Goal: Task Accomplishment & Management: Complete application form

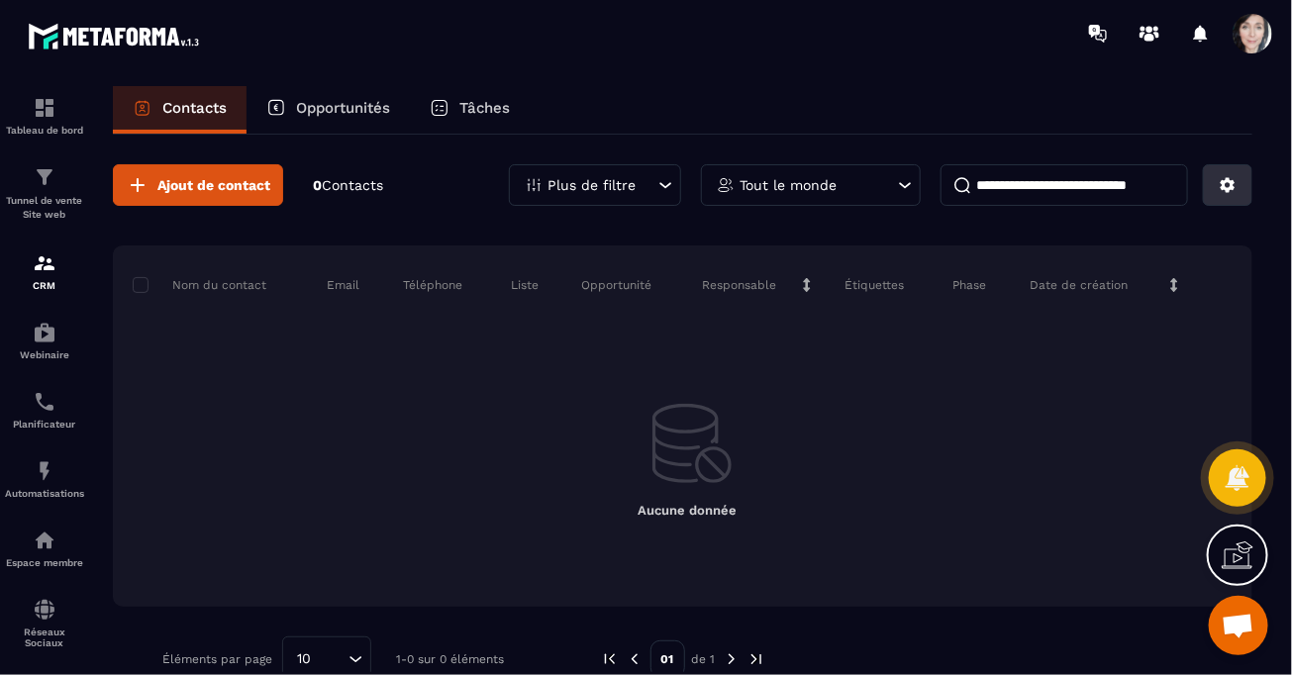
click at [1229, 179] on icon at bounding box center [1228, 185] width 15 height 15
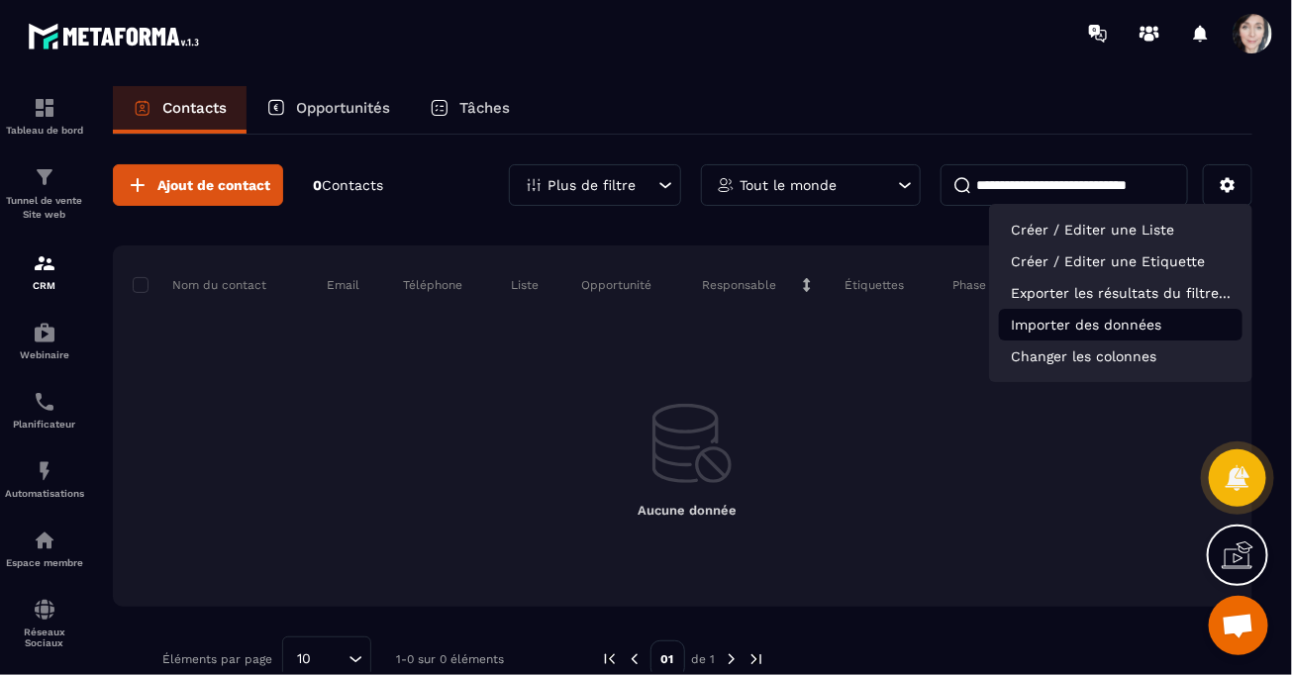
click at [1140, 324] on p "Importer des données" at bounding box center [1121, 325] width 244 height 32
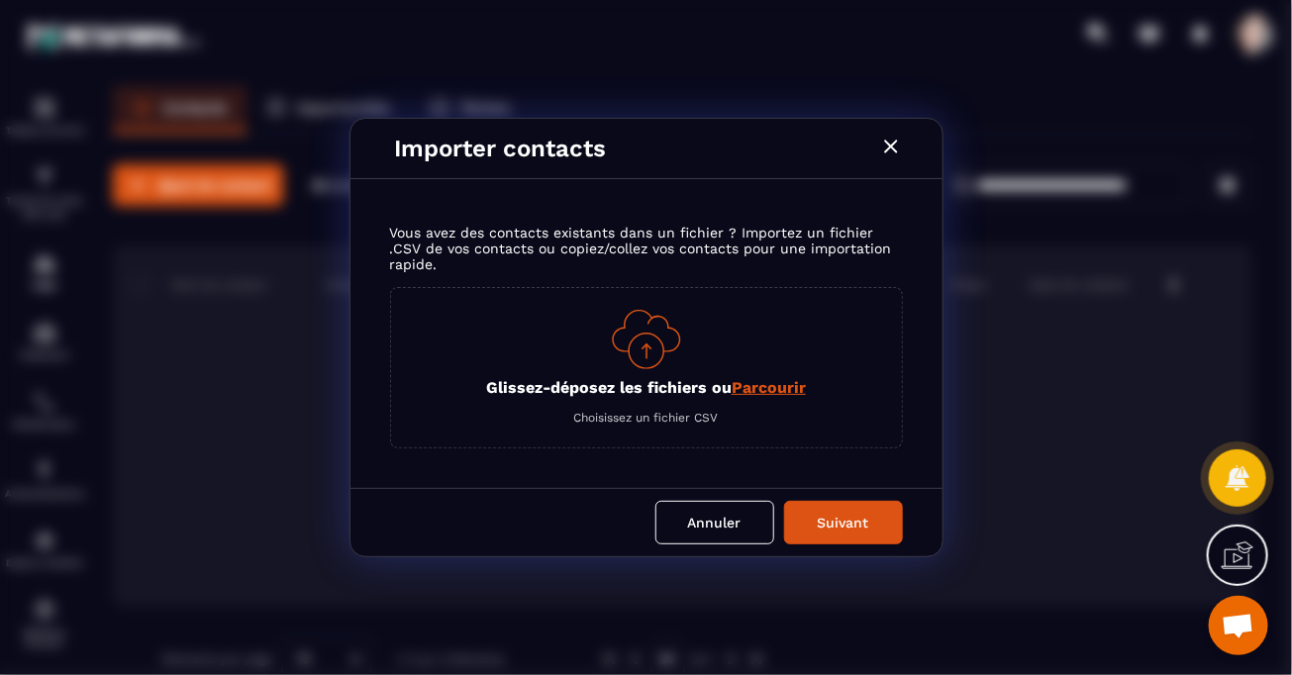
click at [782, 389] on span "Parcourir" at bounding box center [769, 387] width 74 height 19
click at [0, 0] on input "Glissez-déposez les fichiers ou Parcourir" at bounding box center [0, 0] width 0 height 0
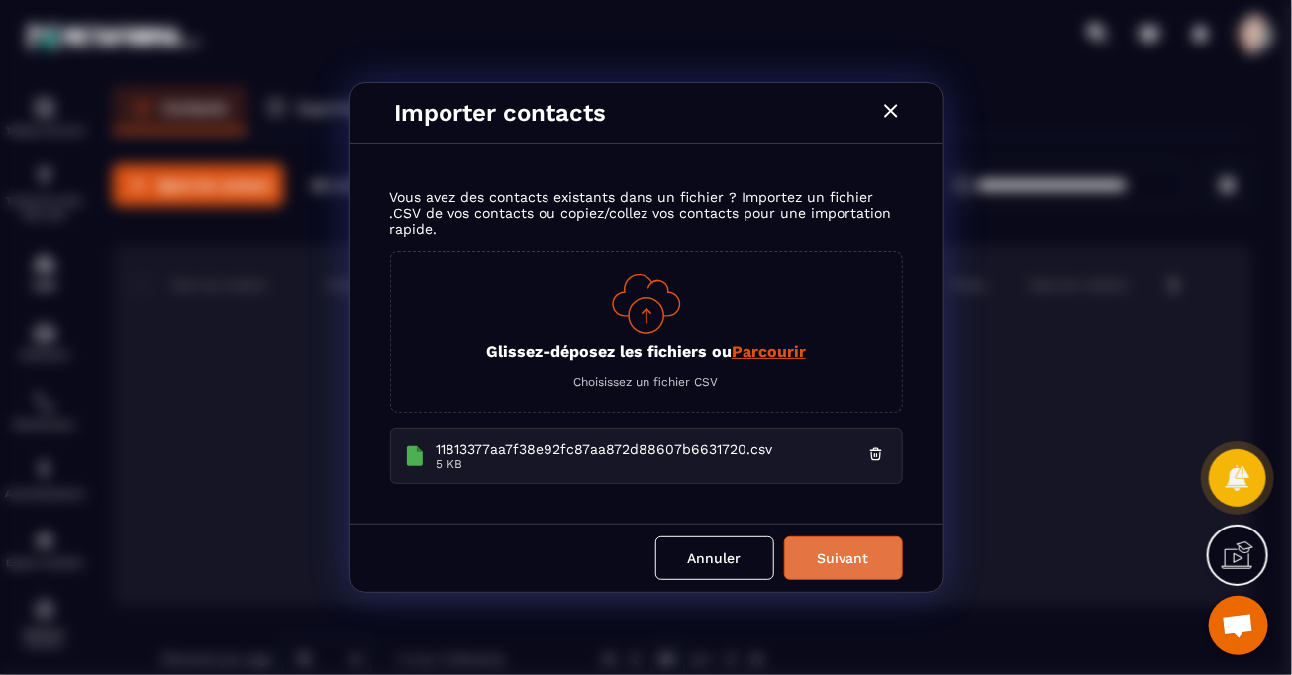
click at [846, 559] on button "Suivant" at bounding box center [843, 559] width 119 height 44
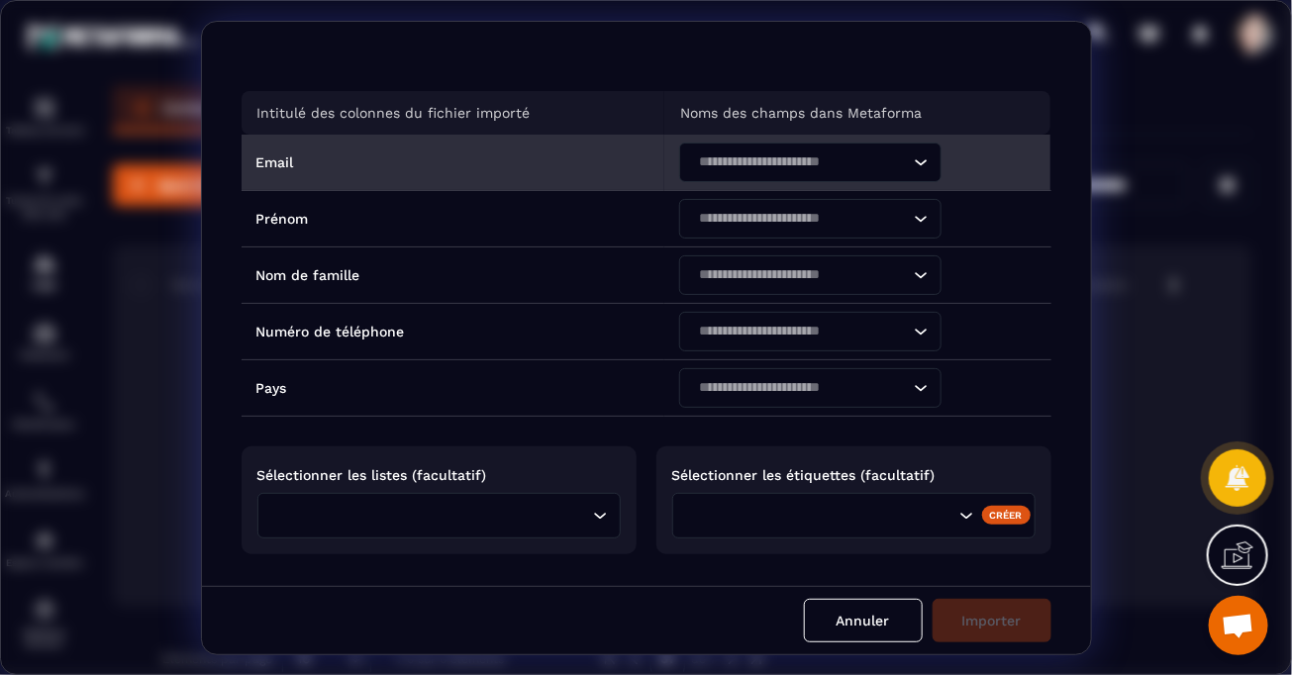
click at [916, 161] on icon "Search for option" at bounding box center [921, 162] width 20 height 20
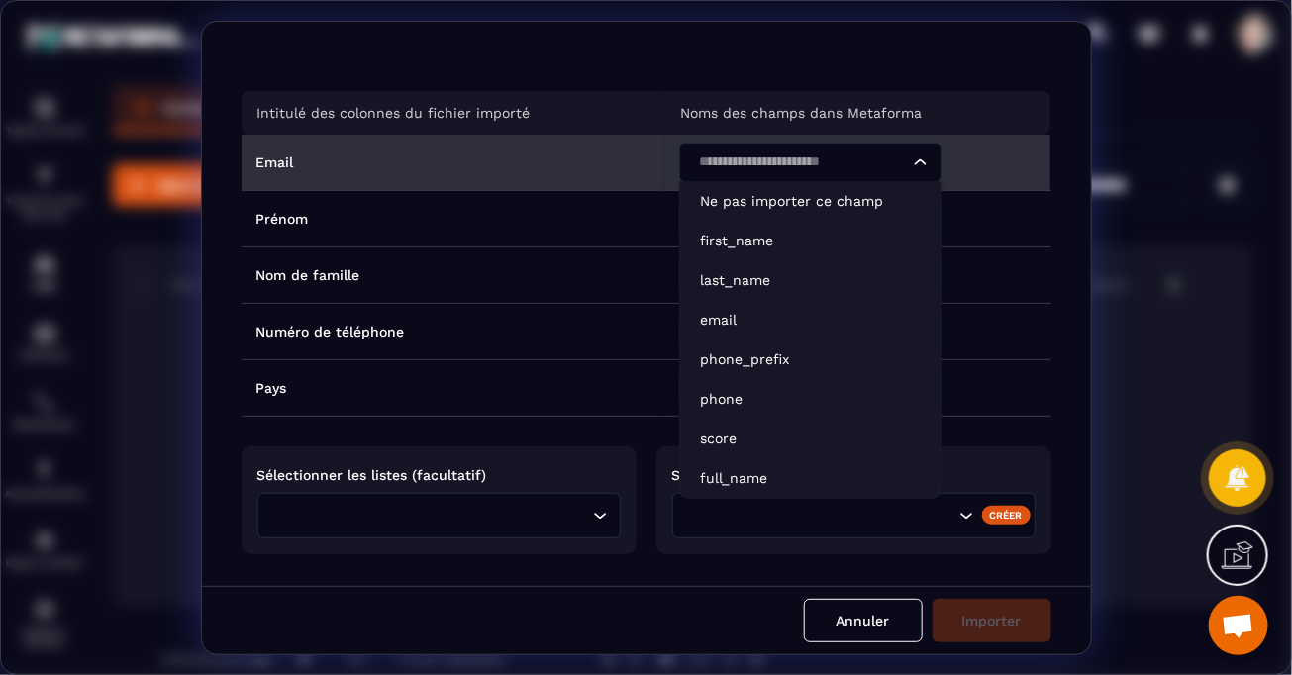
click at [843, 163] on input "Search for option" at bounding box center [800, 162] width 217 height 22
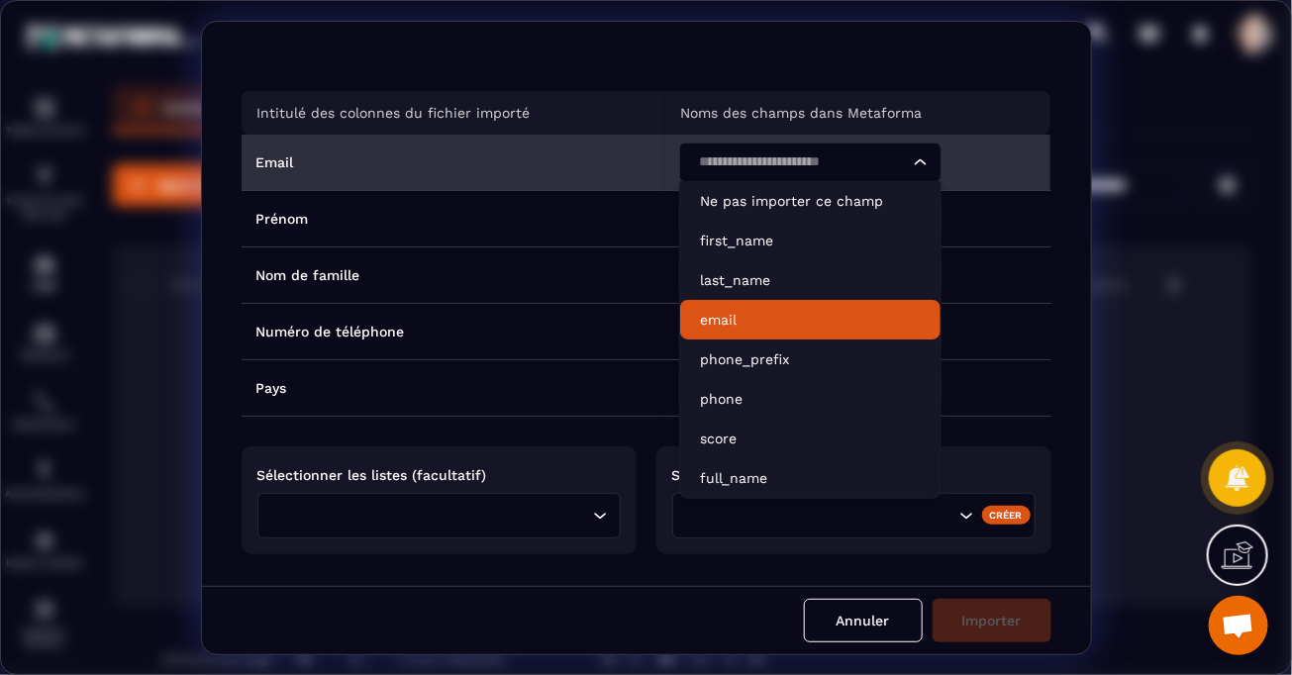
click at [715, 322] on p "email" at bounding box center [810, 320] width 221 height 20
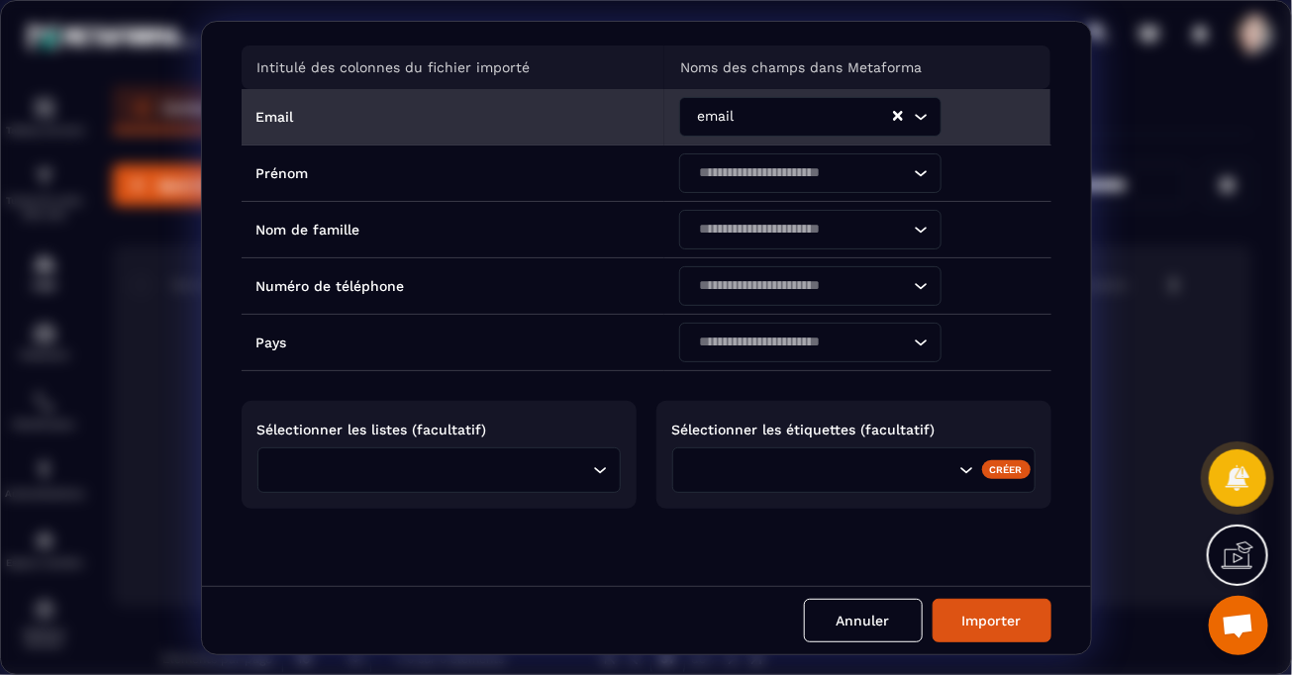
scroll to position [46, 0]
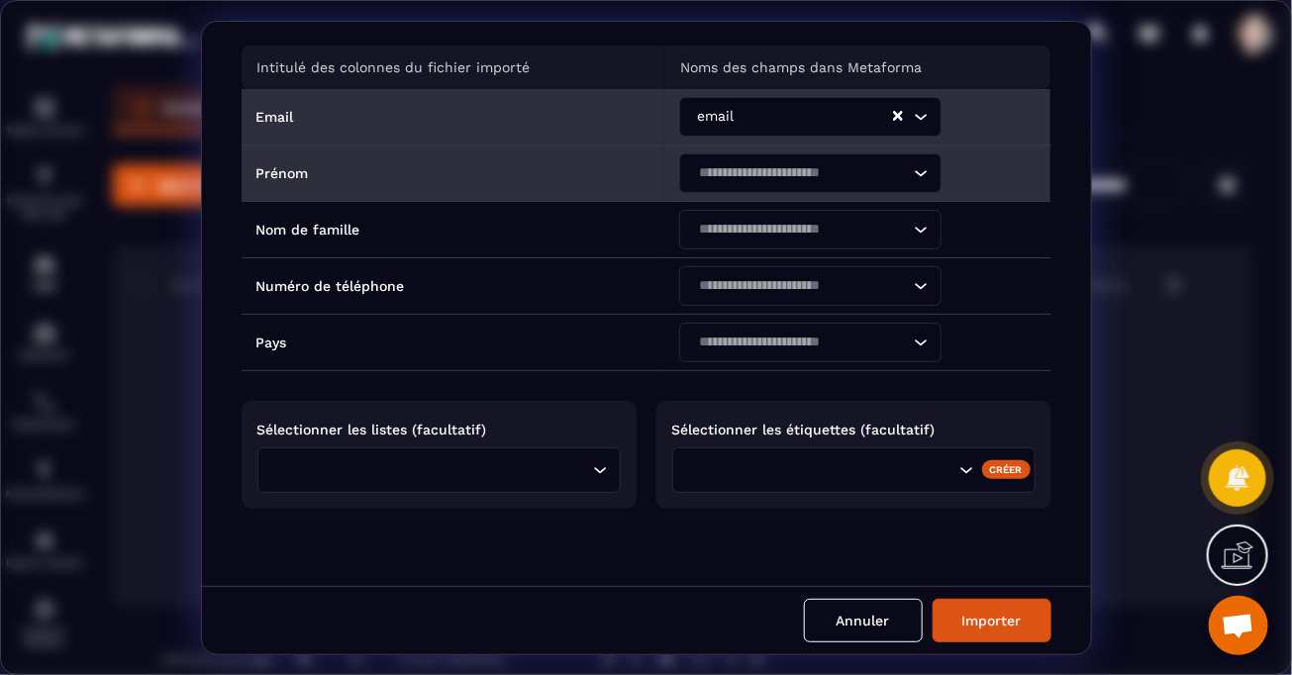
click at [915, 176] on icon "Search for option" at bounding box center [921, 173] width 20 height 20
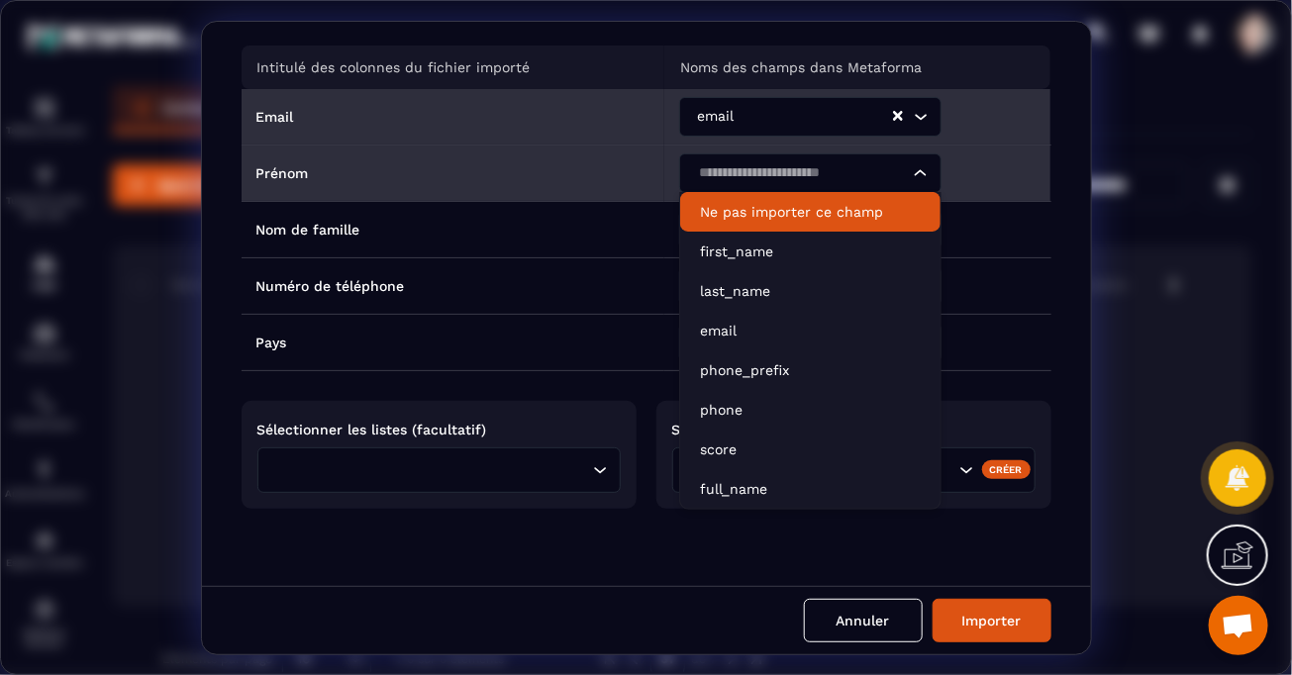
click at [733, 178] on input "Search for option" at bounding box center [800, 173] width 217 height 22
click at [733, 177] on input "Search for option" at bounding box center [800, 173] width 217 height 22
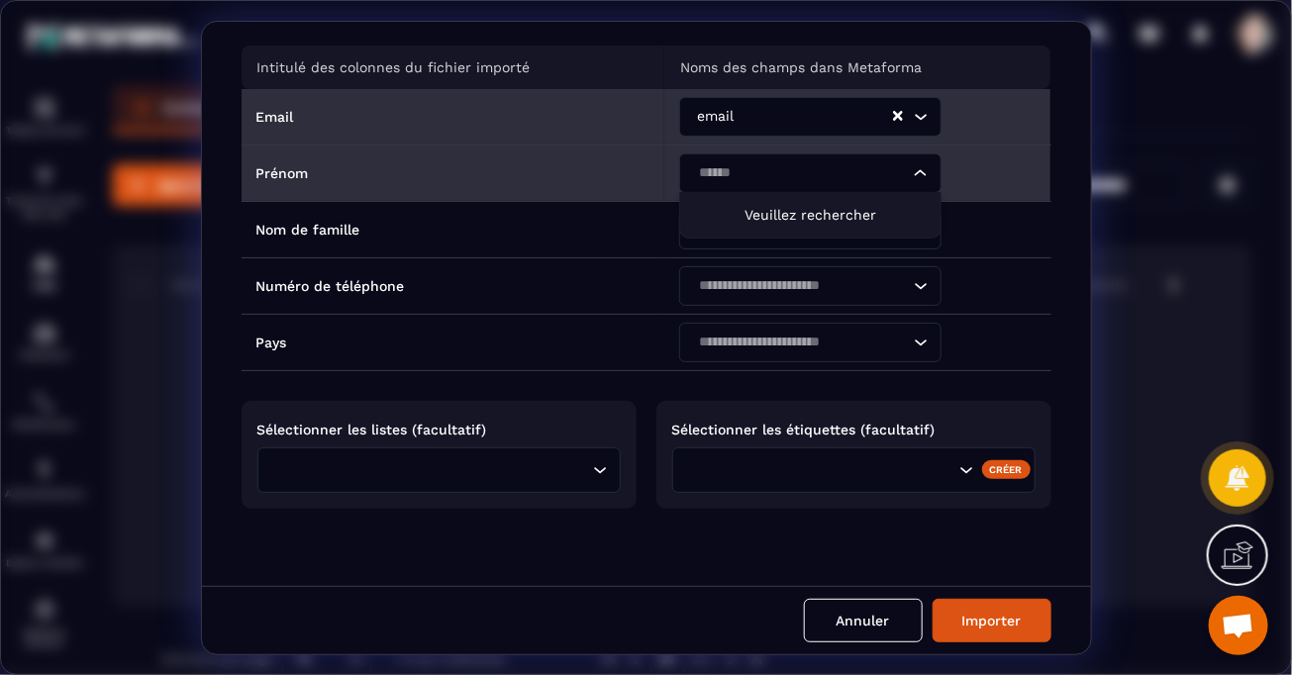
click at [728, 227] on li "Veuillez rechercher" at bounding box center [810, 215] width 260 height 46
click at [805, 213] on span "Veuillez rechercher" at bounding box center [811, 215] width 132 height 16
type input "******"
click at [918, 170] on icon "Search for option" at bounding box center [921, 173] width 20 height 20
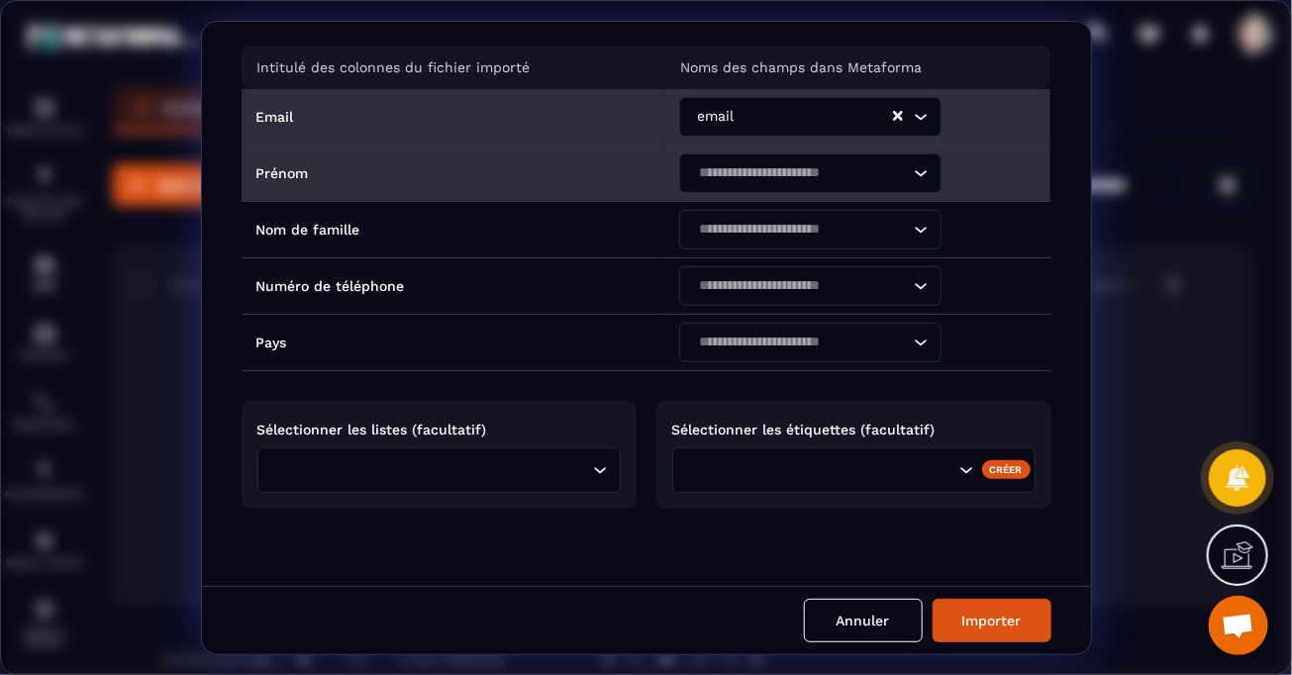
click at [915, 171] on icon "Search for option" at bounding box center [921, 173] width 20 height 20
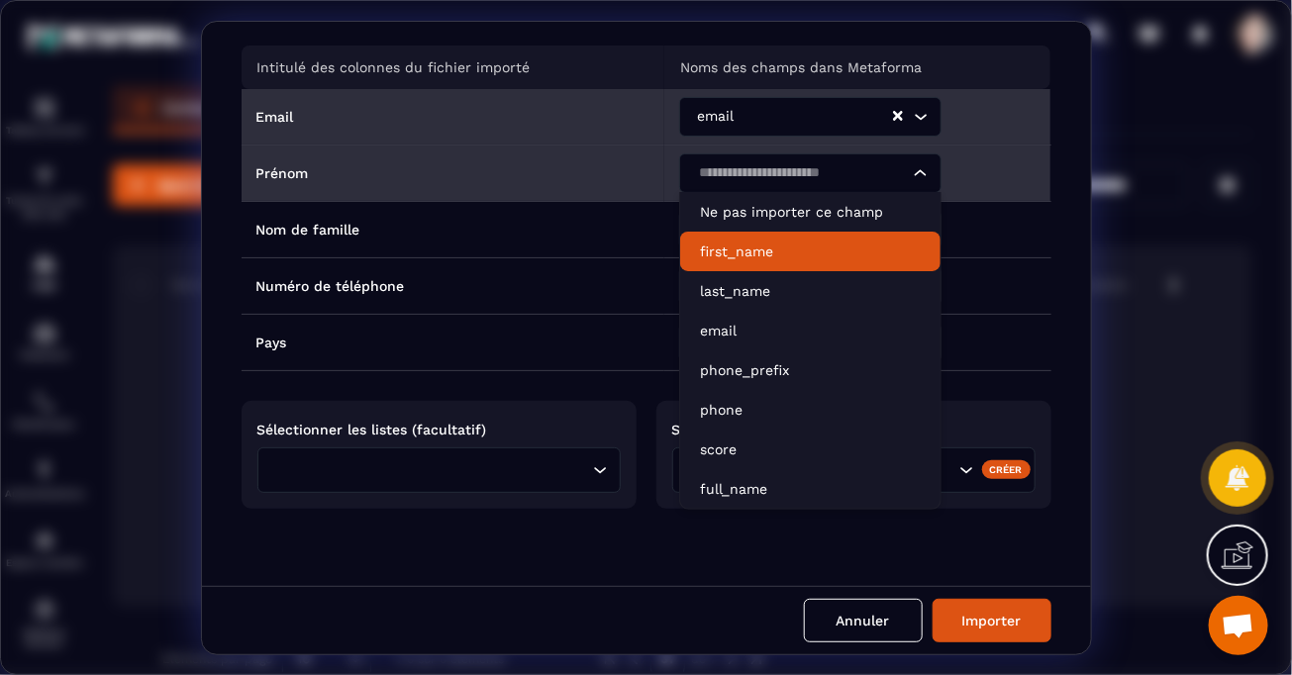
click at [741, 247] on p "first_name" at bounding box center [810, 252] width 221 height 20
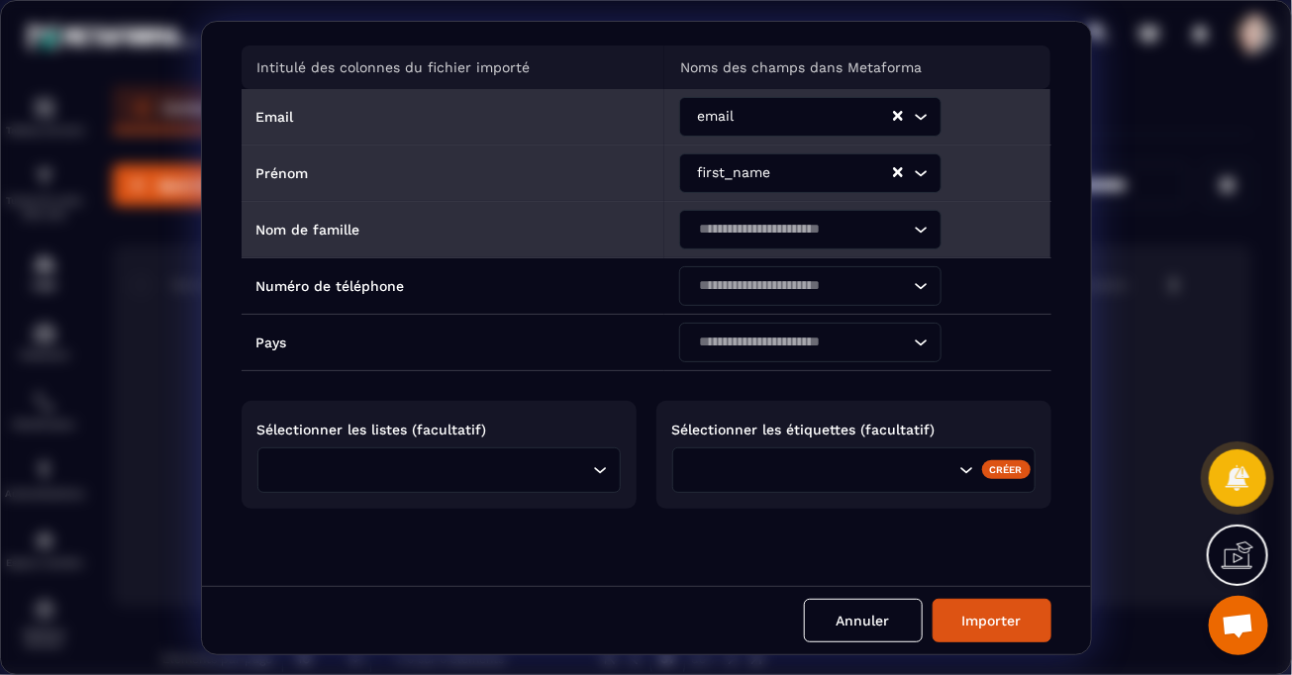
click at [917, 227] on icon "Search for option" at bounding box center [921, 230] width 20 height 20
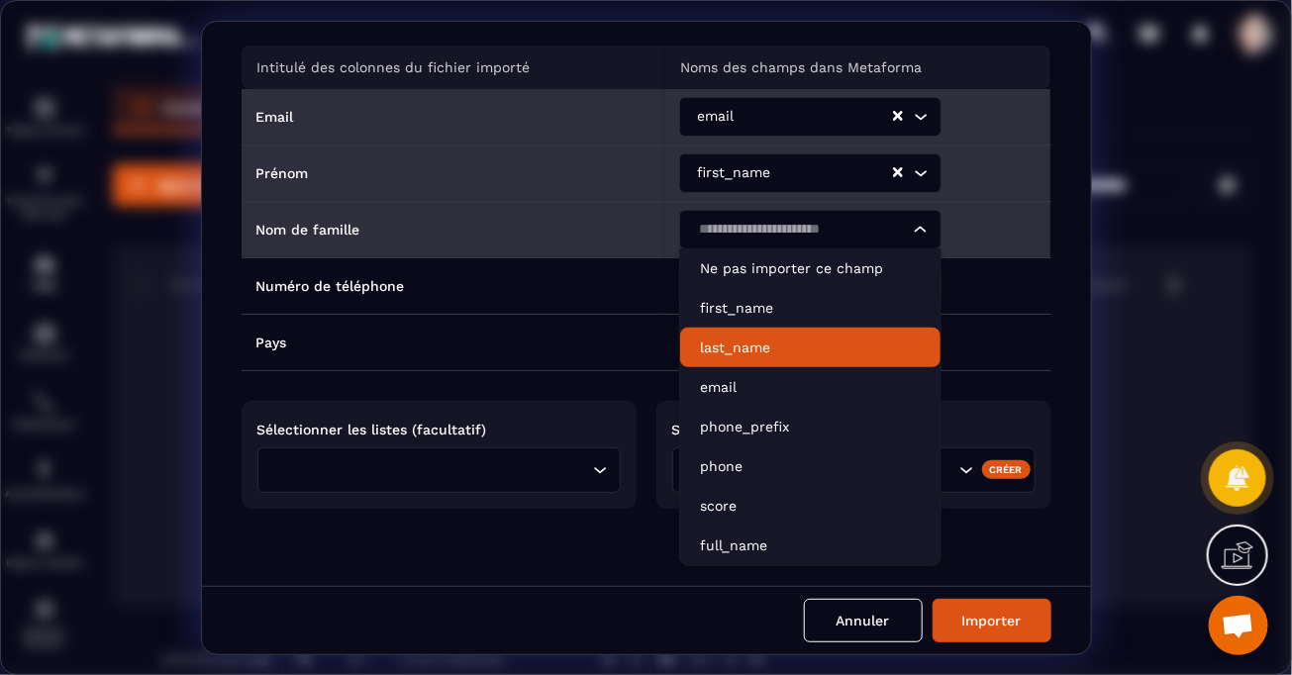
click at [755, 346] on p "last_name" at bounding box center [810, 348] width 221 height 20
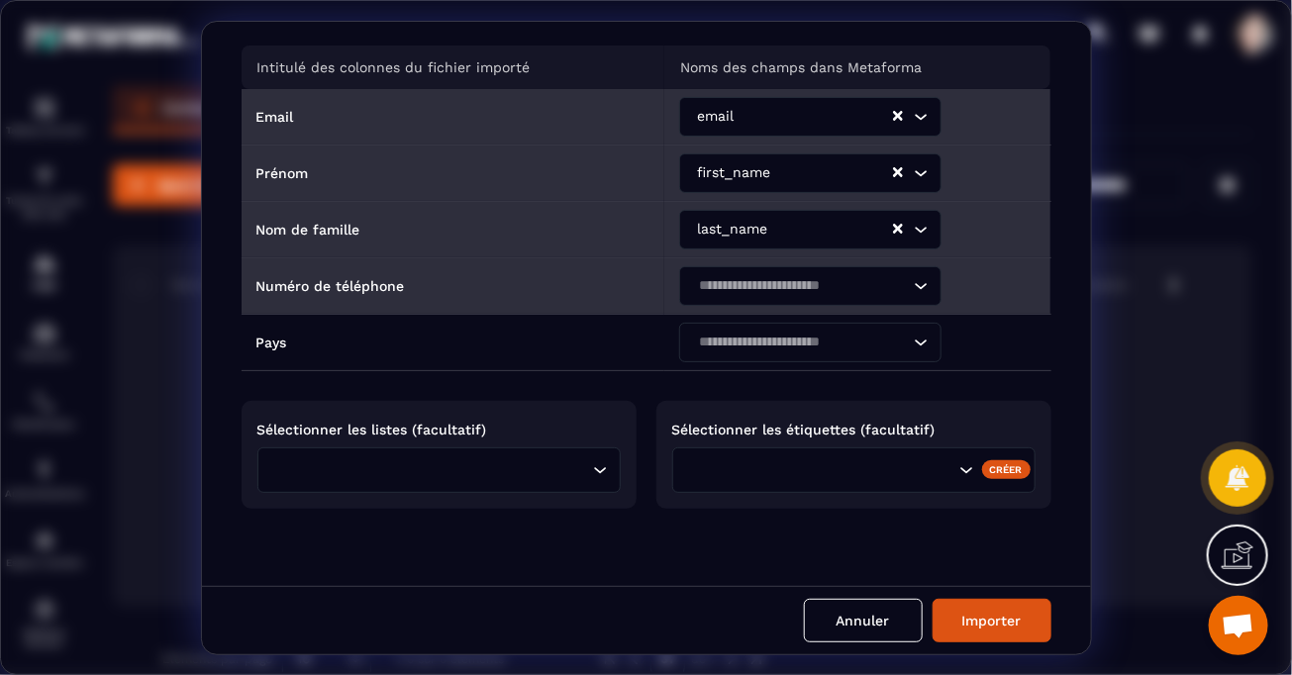
click at [915, 283] on icon "Search for option" at bounding box center [921, 286] width 20 height 20
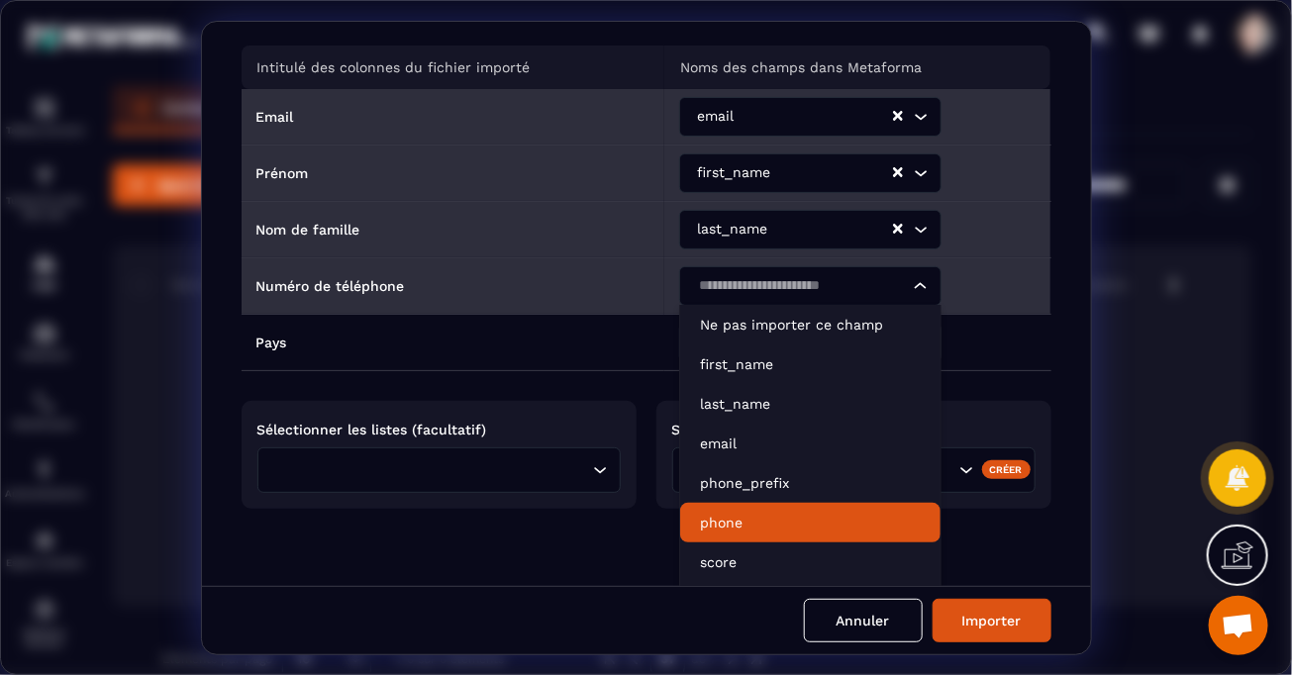
click at [730, 520] on p "phone" at bounding box center [810, 523] width 221 height 20
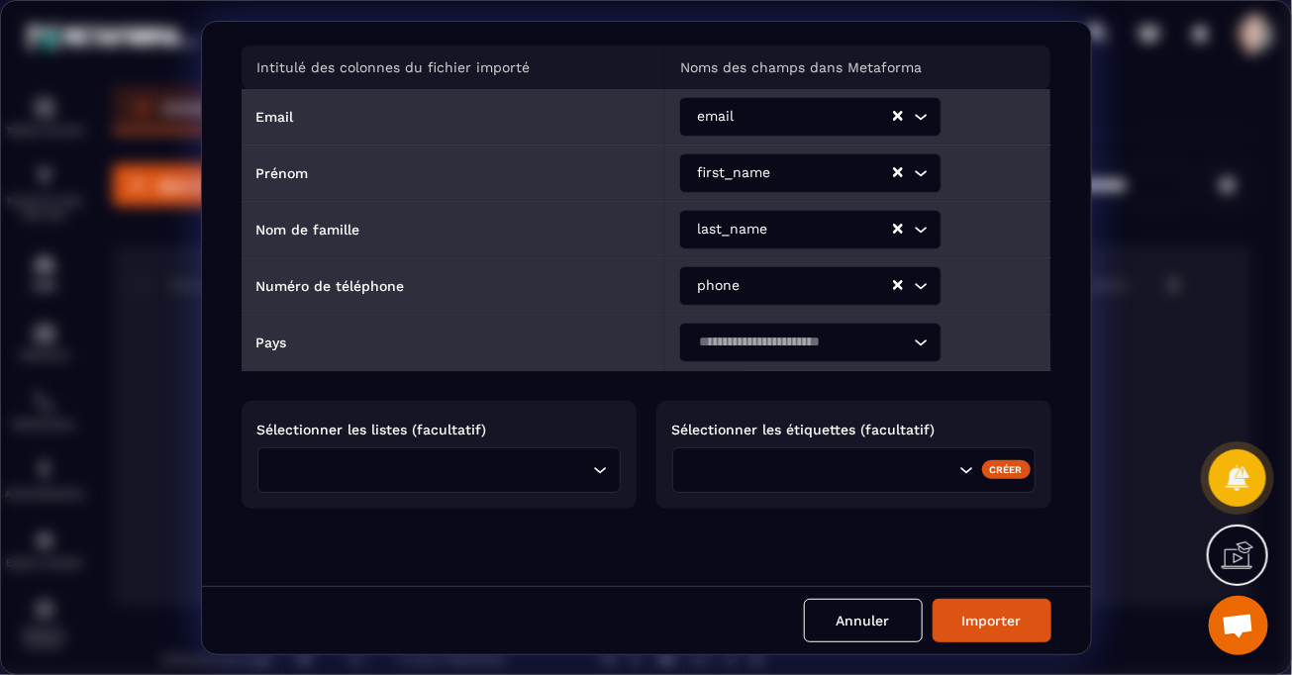
click at [914, 338] on icon "Search for option" at bounding box center [921, 343] width 20 height 20
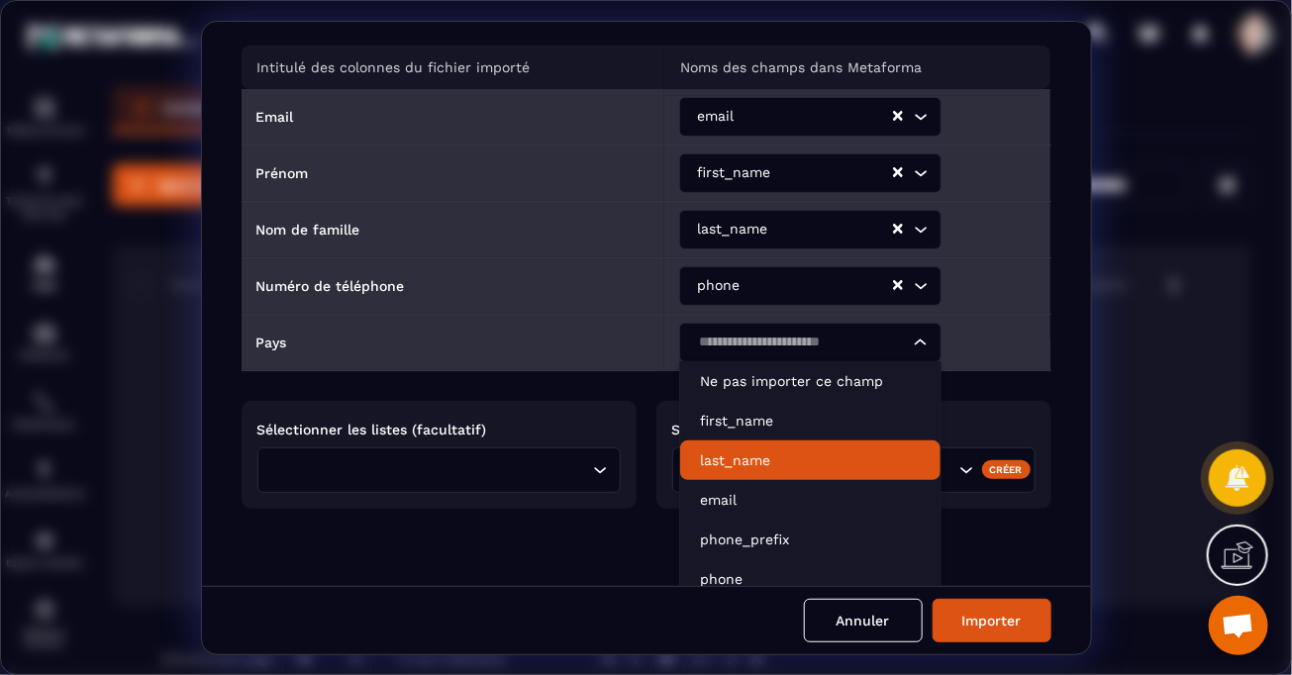
scroll to position [137, 0]
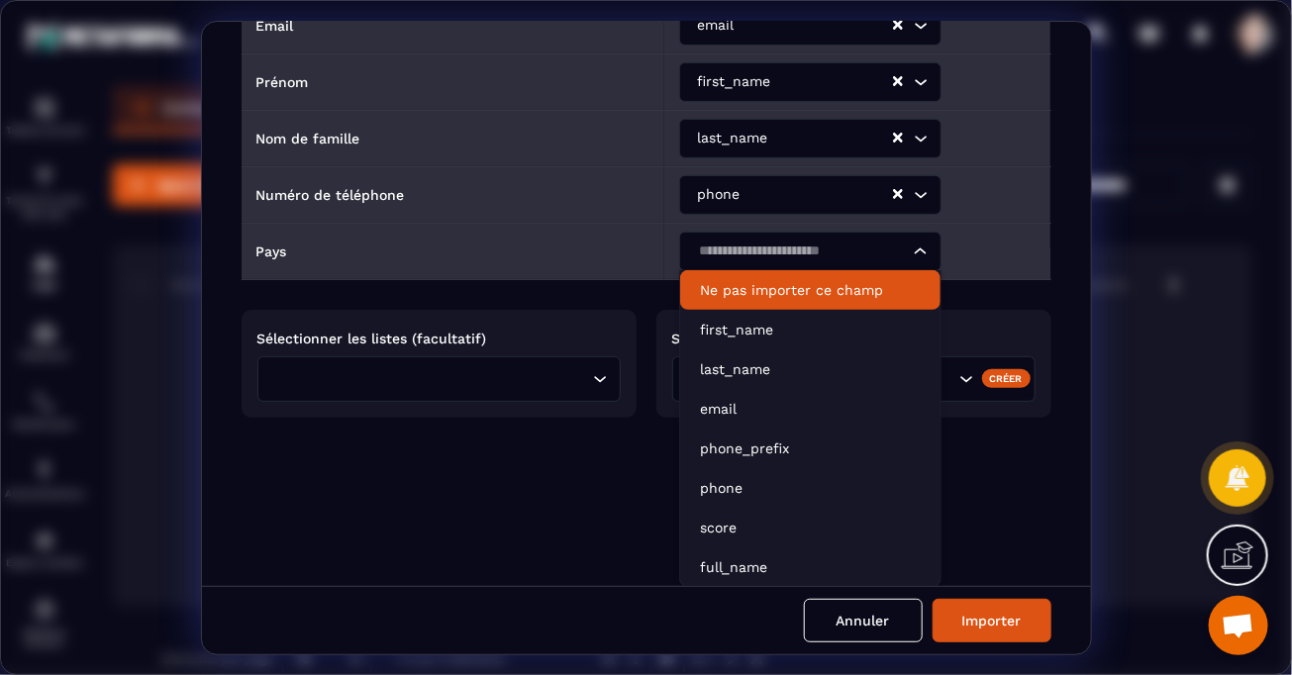
click at [828, 289] on p "Ne pas importer ce champ" at bounding box center [810, 290] width 221 height 20
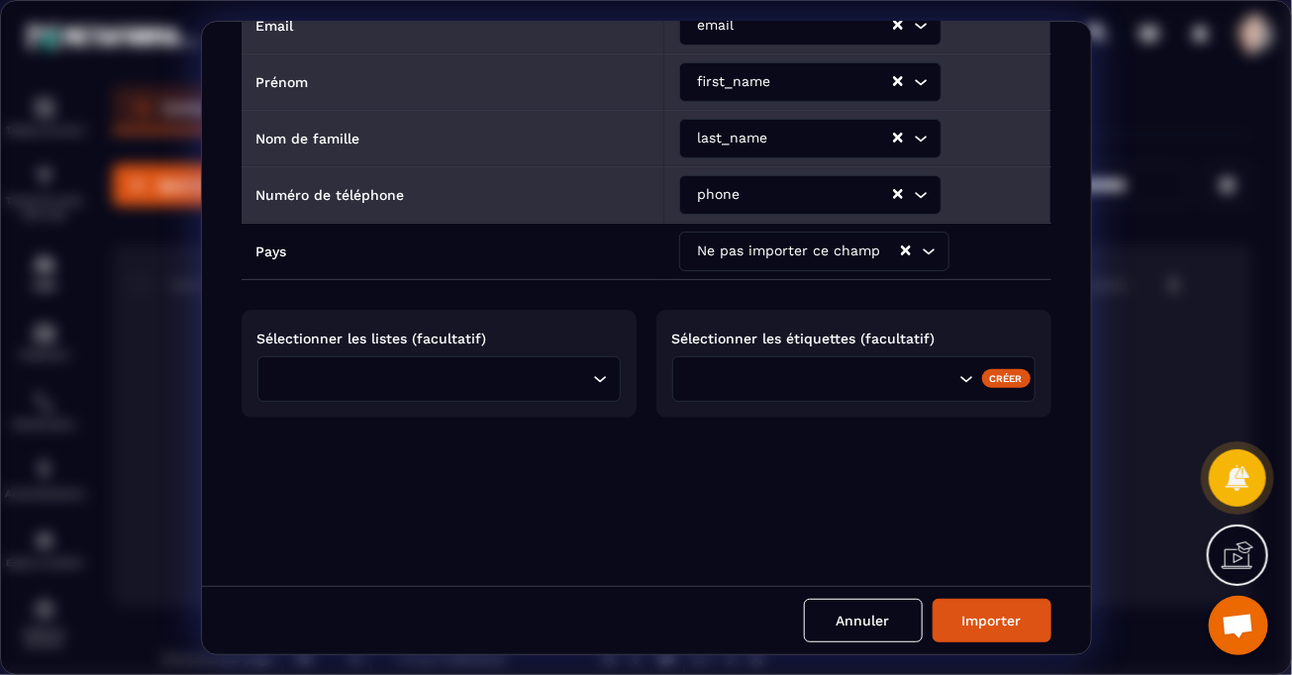
scroll to position [46, 0]
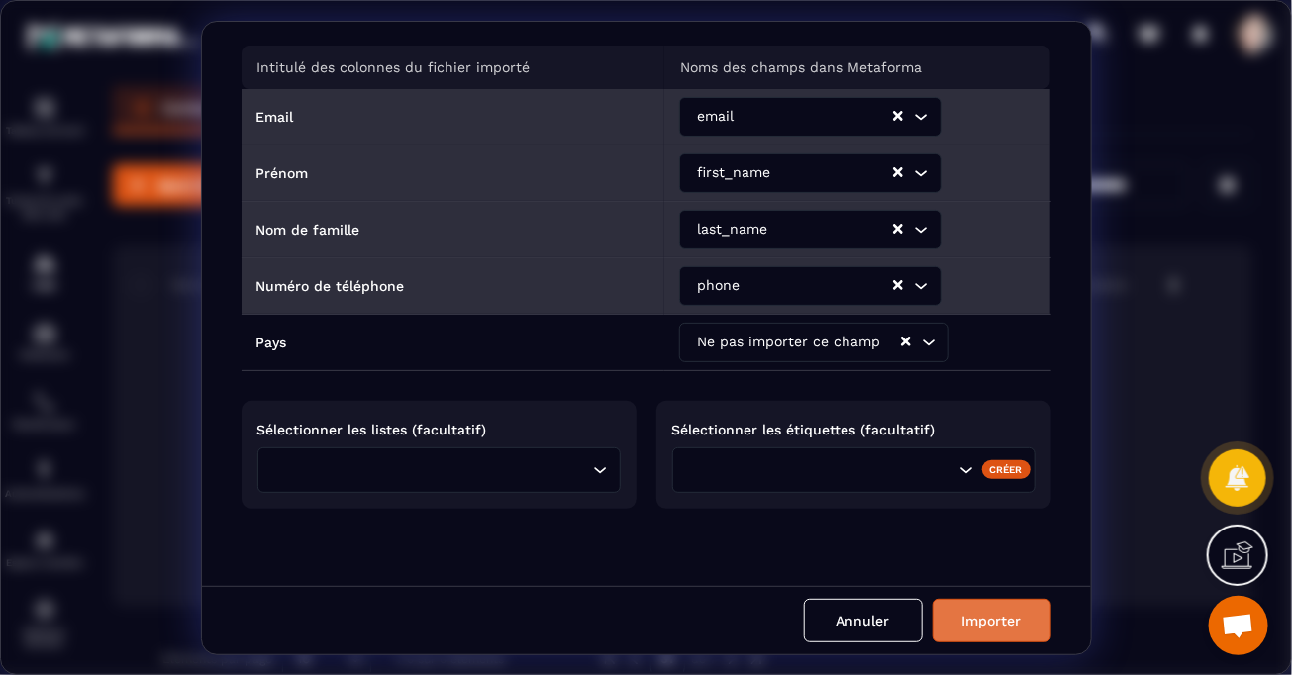
click at [1015, 622] on button "Importer" at bounding box center [992, 621] width 119 height 44
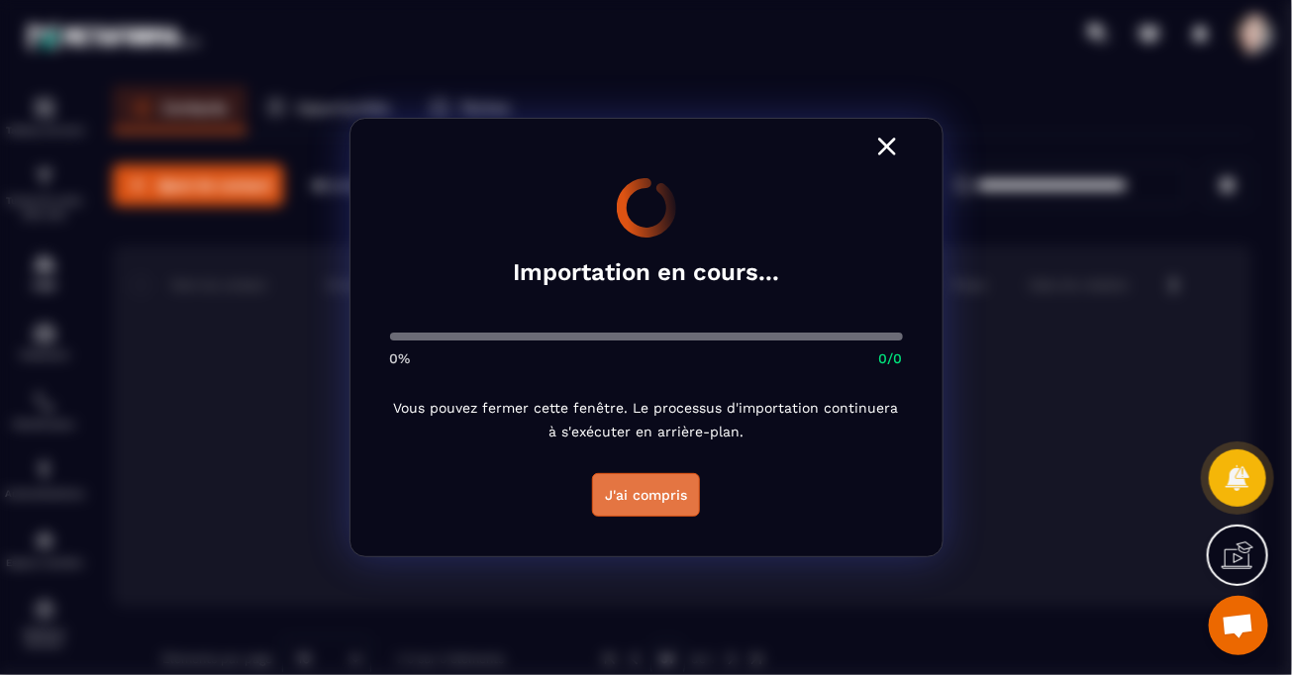
click at [655, 490] on button "J'ai compris" at bounding box center [646, 495] width 108 height 44
